Goal: Task Accomplishment & Management: Use online tool/utility

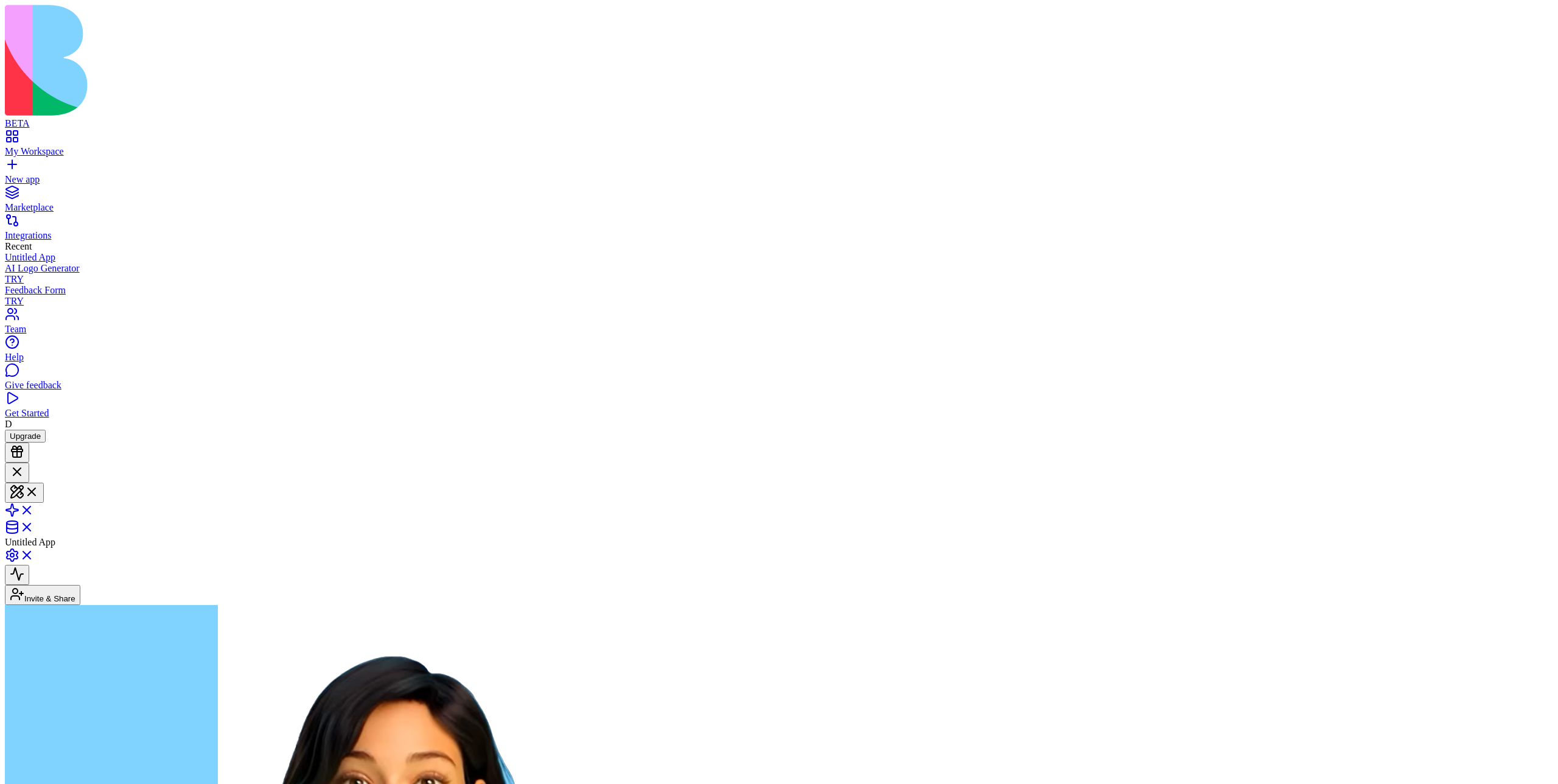
copy span "create a simple one page joke generator"
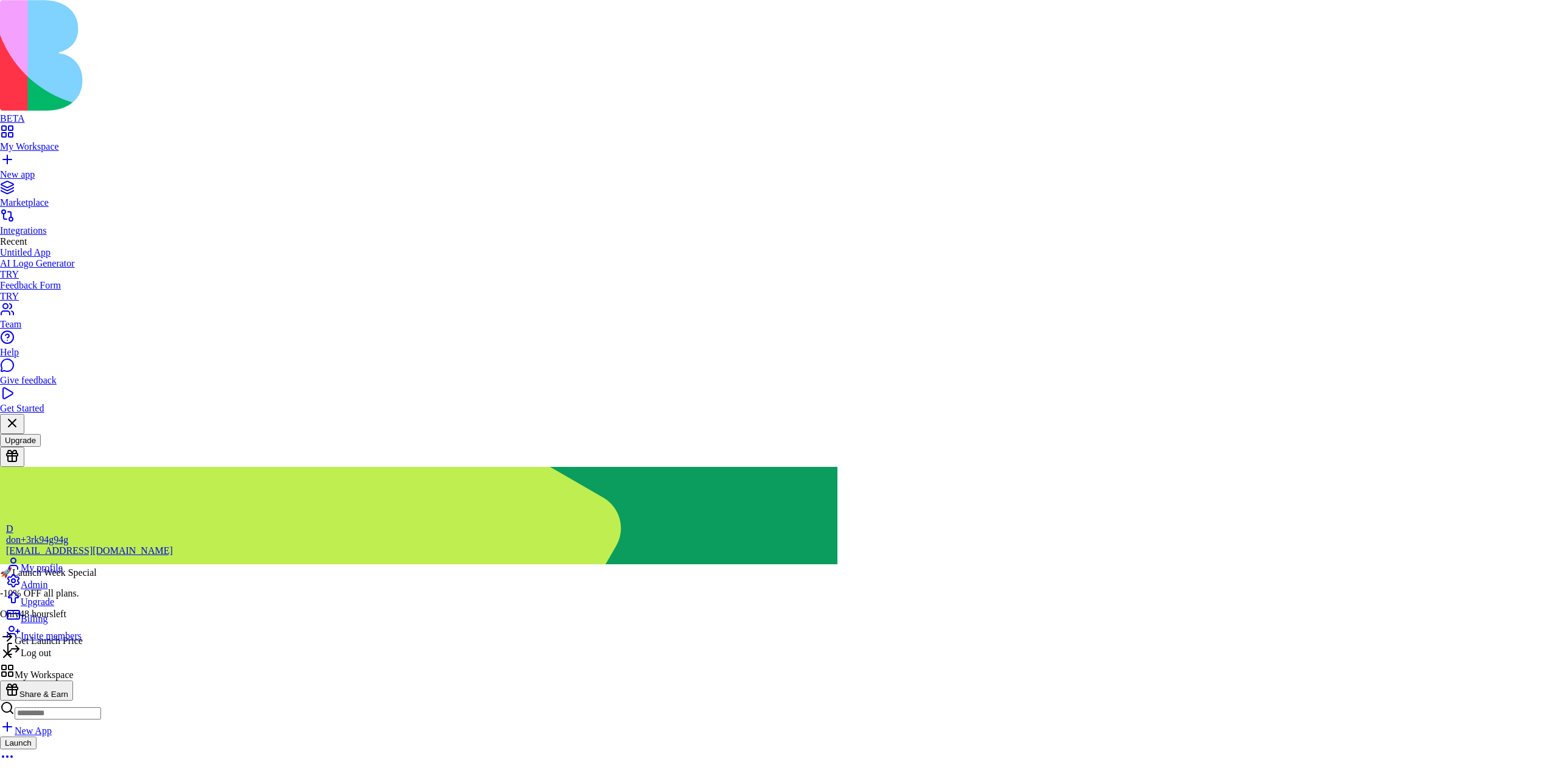
click at [91, 659] on div "Log out" at bounding box center [89, 650] width 166 height 17
